Goal: Transaction & Acquisition: Purchase product/service

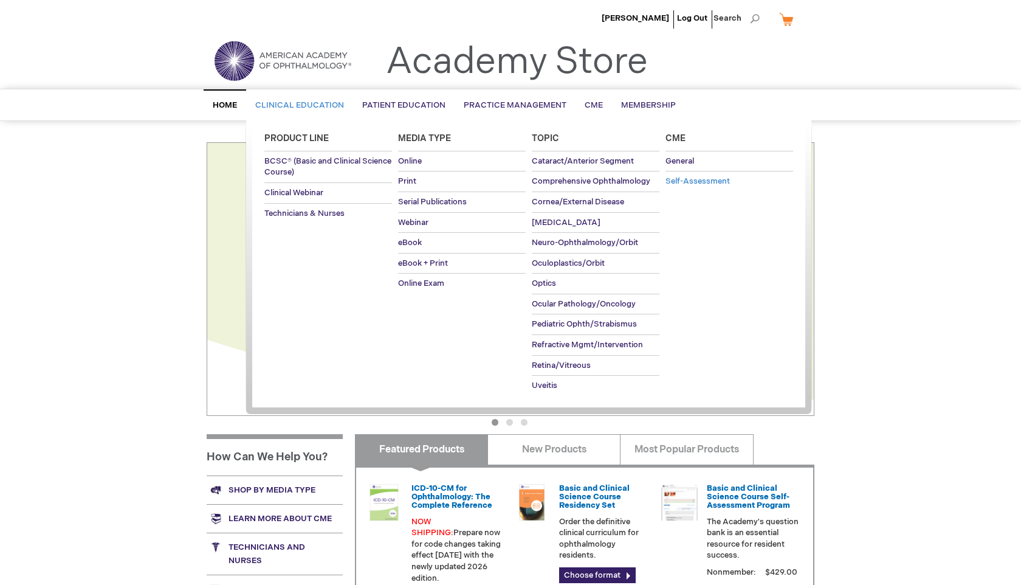
click at [678, 184] on span "Self-Assessment" at bounding box center [698, 181] width 64 height 10
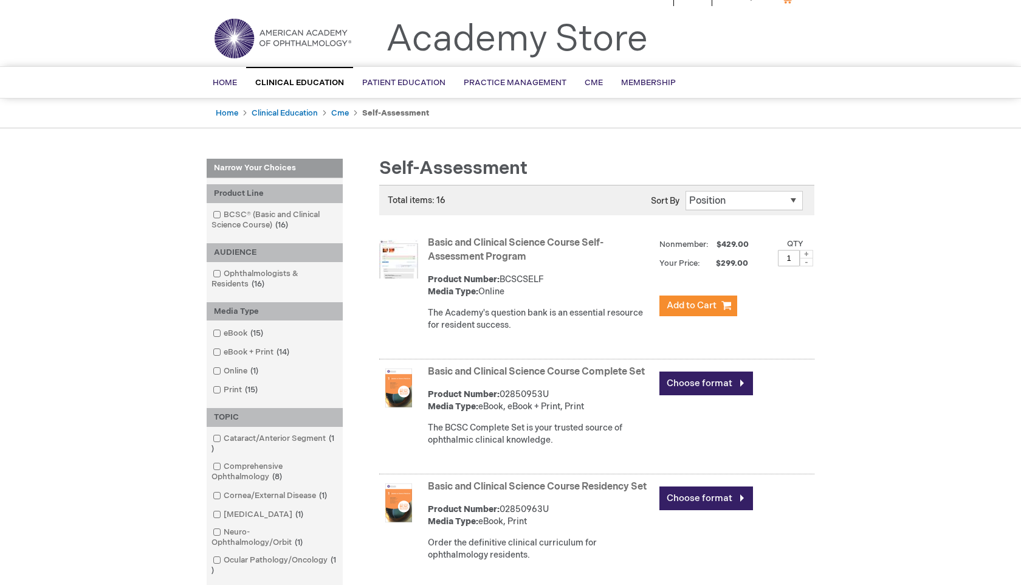
scroll to position [24, 0]
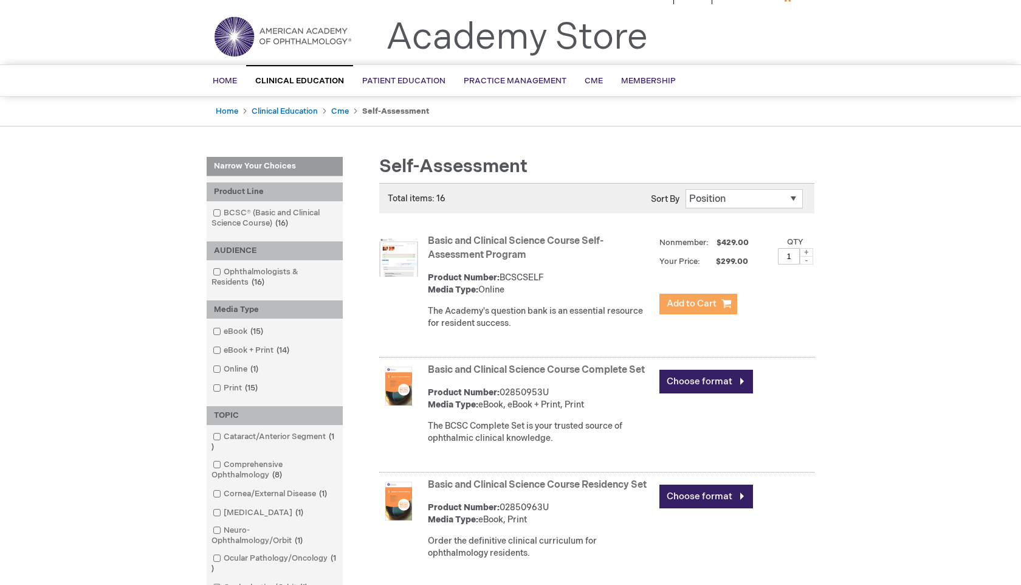
click at [697, 306] on span "Add to Cart" at bounding box center [692, 304] width 50 height 12
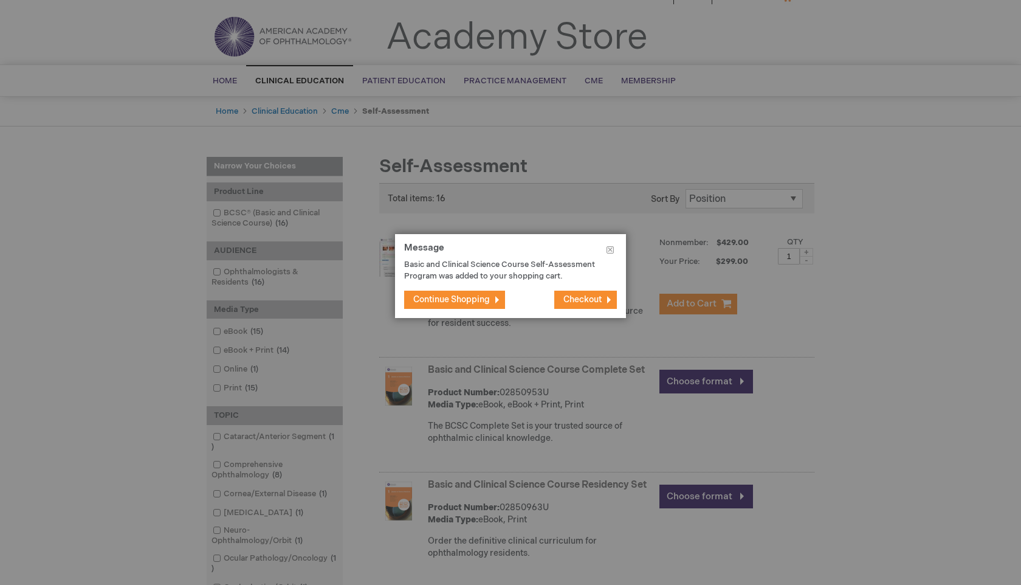
click at [456, 302] on span "Continue Shopping" at bounding box center [451, 299] width 77 height 10
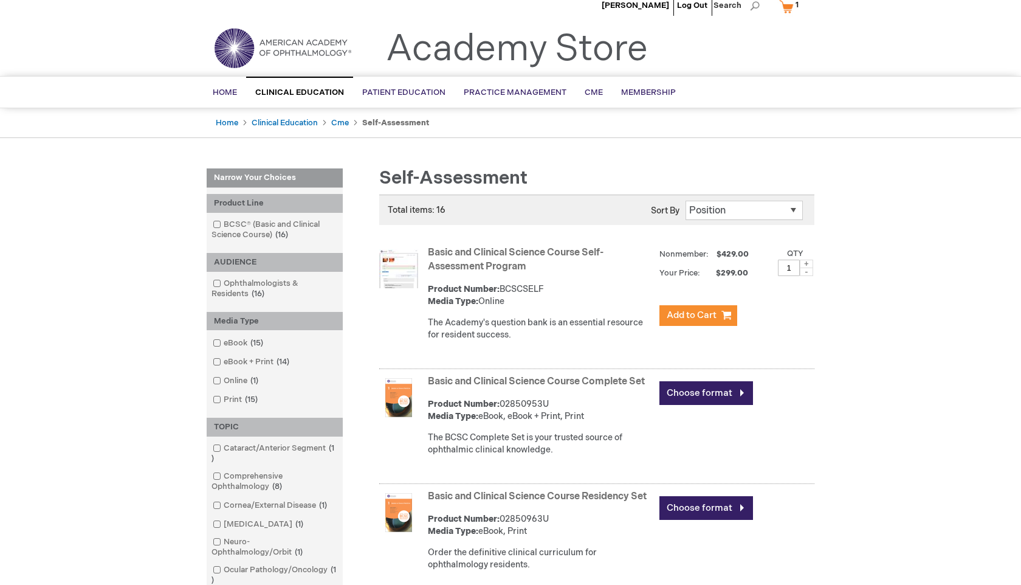
scroll to position [0, 0]
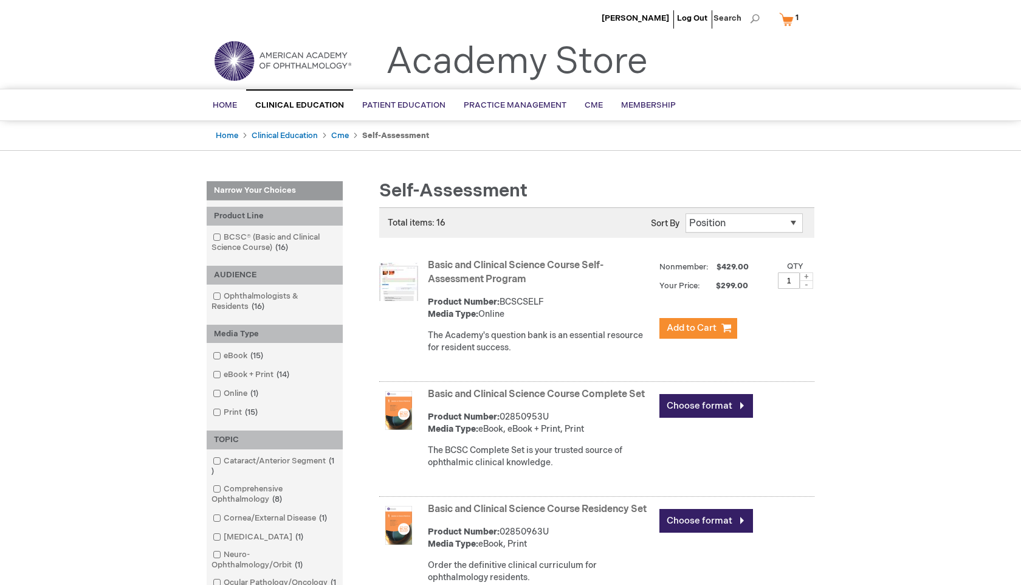
click at [458, 268] on link "Basic and Clinical Science Course Self-Assessment Program" at bounding box center [516, 273] width 176 height 26
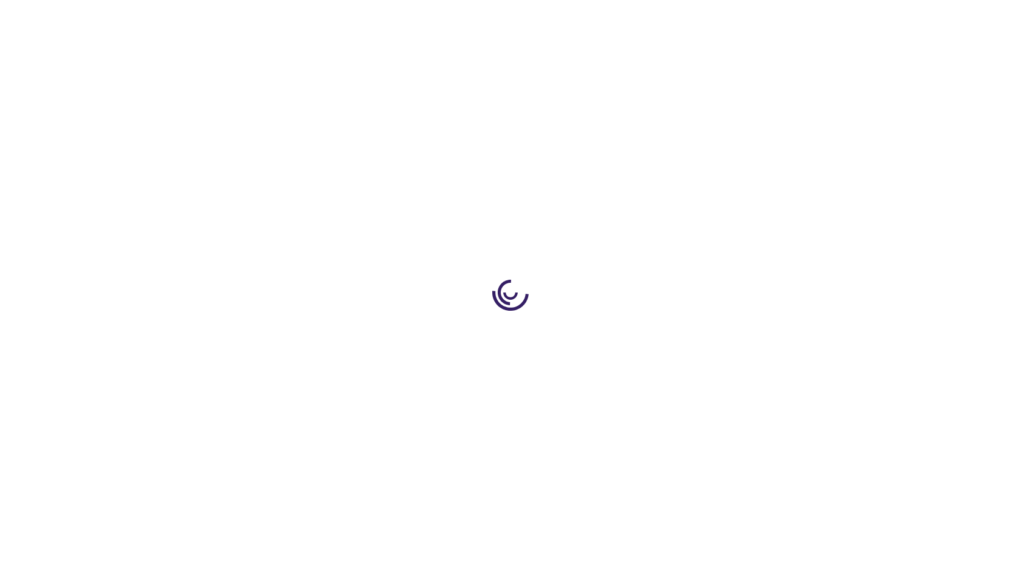
type input "1"
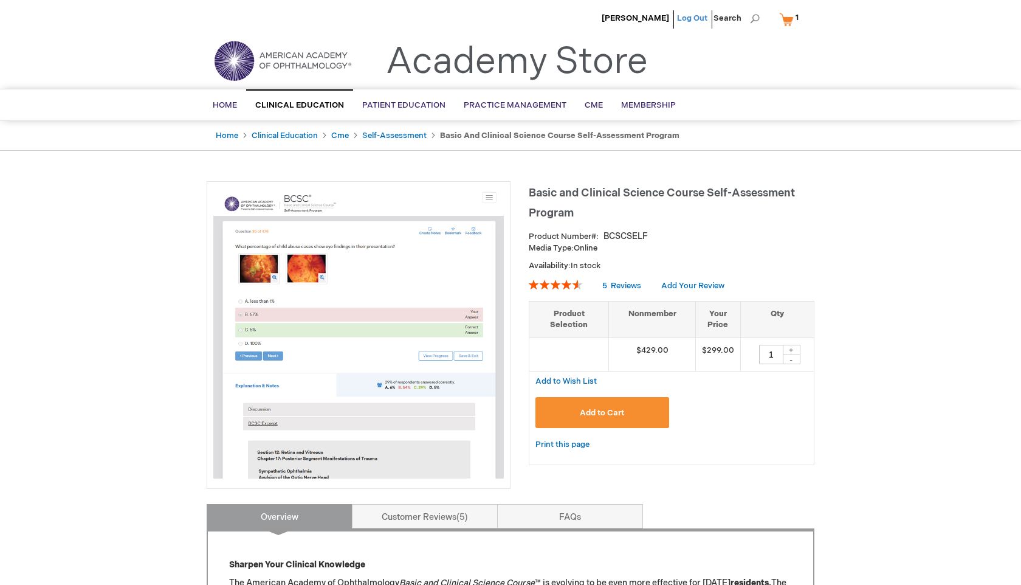
click at [694, 19] on link "Log Out" at bounding box center [692, 18] width 30 height 10
